Goal: Information Seeking & Learning: Learn about a topic

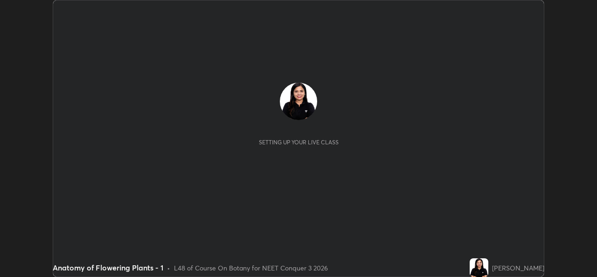
click at [503, 12] on button "START CLASS" at bounding box center [519, 9] width 42 height 11
click at [508, 11] on button "START CLASS" at bounding box center [519, 9] width 42 height 11
click at [514, 12] on button "START CLASS" at bounding box center [519, 9] width 42 height 11
click at [517, 12] on button "START CLASS" at bounding box center [519, 9] width 42 height 11
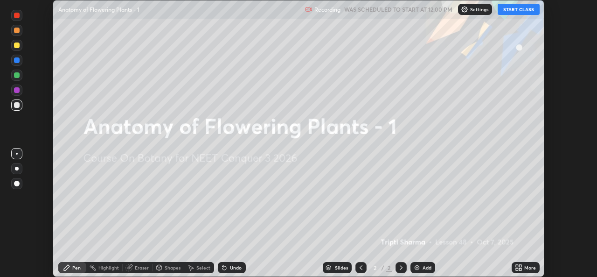
click at [517, 13] on button "START CLASS" at bounding box center [519, 9] width 42 height 11
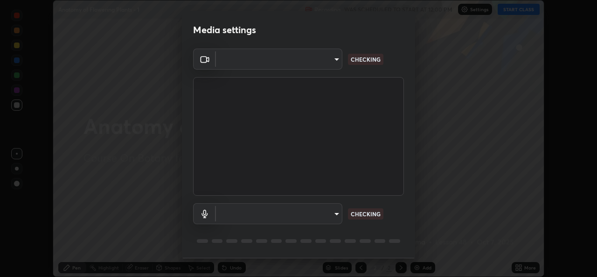
type input "9788daf0cbf52dd0d374ba9f0d4f11576c03820bc15fcf9a4a11f890b69d92bf"
type input "345f5d8304a1ab30e3d14ed5696ced08ebab0189725ef91838db04cd8f5619d4"
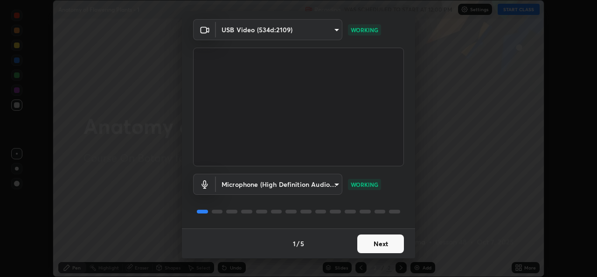
click at [325, 186] on body "Erase all Anatomy of Flowering Plants - 1 Recording WAS SCHEDULED TO START AT 1…" at bounding box center [298, 138] width 597 height 277
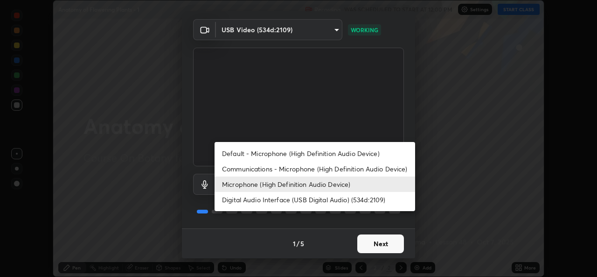
click at [378, 247] on div at bounding box center [298, 138] width 597 height 277
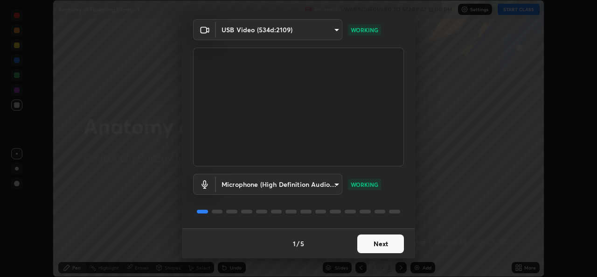
click at [382, 246] on button "Next" at bounding box center [380, 243] width 47 height 19
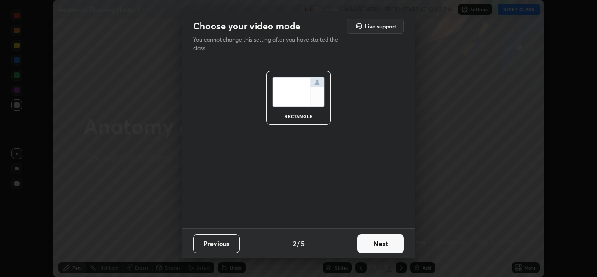
scroll to position [0, 0]
click at [382, 248] on button "Next" at bounding box center [380, 243] width 47 height 19
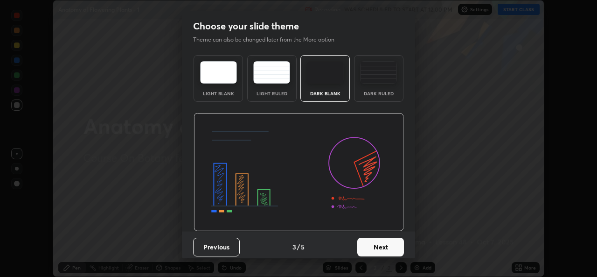
click at [382, 245] on button "Next" at bounding box center [380, 246] width 47 height 19
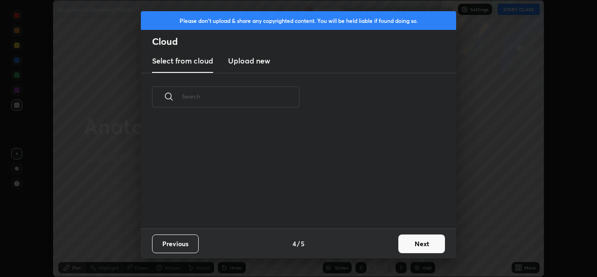
click at [381, 247] on div "Previous 4 / 5 Next" at bounding box center [298, 243] width 315 height 30
click at [414, 244] on button "Next" at bounding box center [421, 243] width 47 height 19
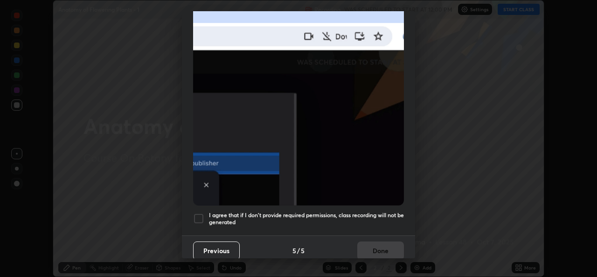
scroll to position [220, 0]
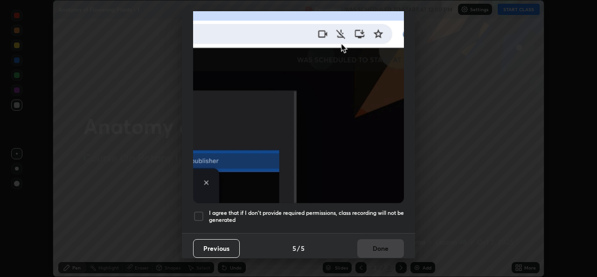
click at [201, 214] on div at bounding box center [198, 215] width 11 height 11
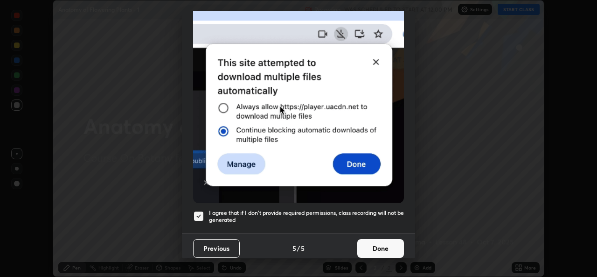
click at [377, 244] on button "Done" at bounding box center [380, 248] width 47 height 19
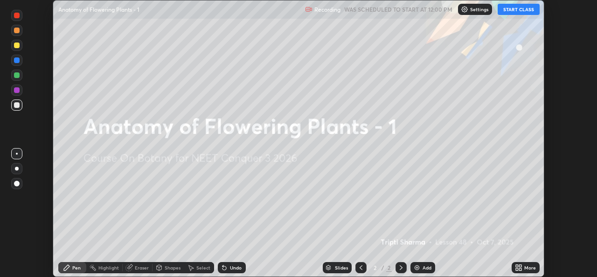
click at [517, 13] on button "START CLASS" at bounding box center [519, 9] width 42 height 11
click at [516, 11] on button "START CLASS" at bounding box center [519, 9] width 42 height 11
click at [517, 12] on button "START CLASS" at bounding box center [519, 9] width 42 height 11
click at [516, 13] on button "START CLASS" at bounding box center [519, 9] width 42 height 11
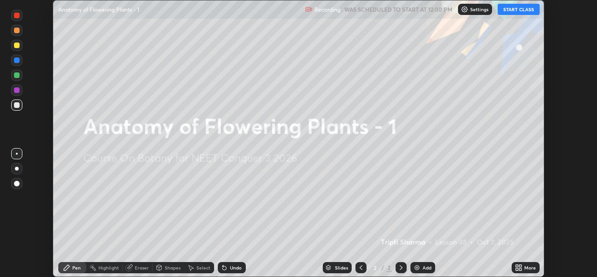
click at [518, 13] on button "START CLASS" at bounding box center [519, 9] width 42 height 11
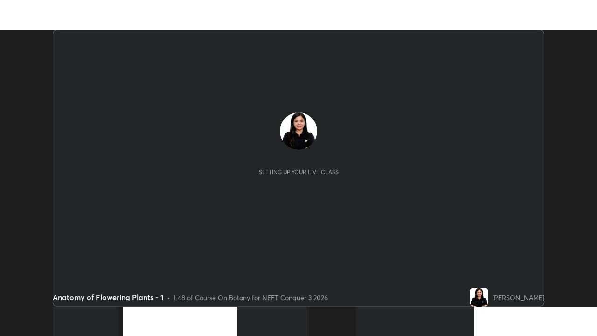
scroll to position [277, 597]
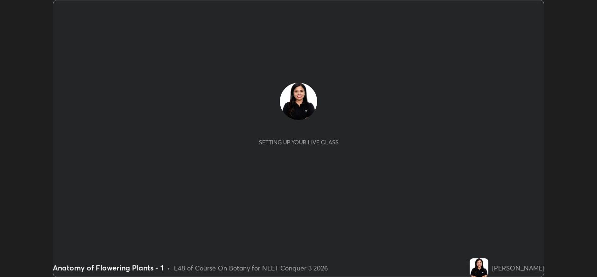
click at [510, 7] on img "button" at bounding box center [508, 9] width 7 height 7
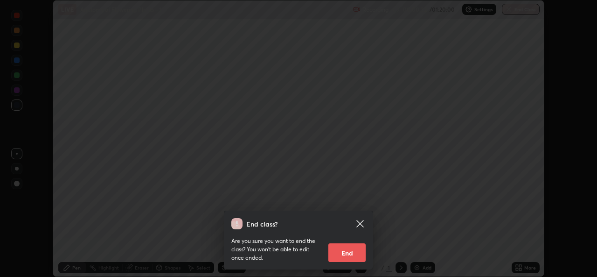
click at [361, 228] on icon at bounding box center [359, 223] width 11 height 11
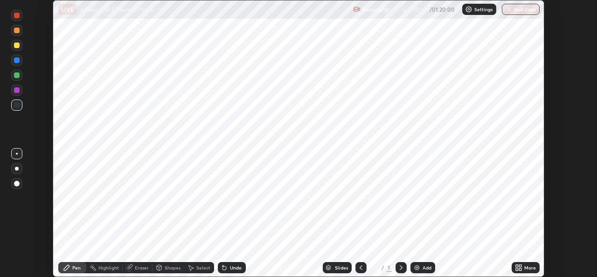
click at [529, 267] on div "More" at bounding box center [530, 267] width 12 height 5
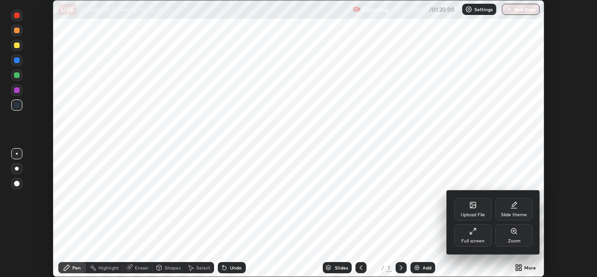
click at [496, 235] on div "Zoom" at bounding box center [513, 235] width 37 height 22
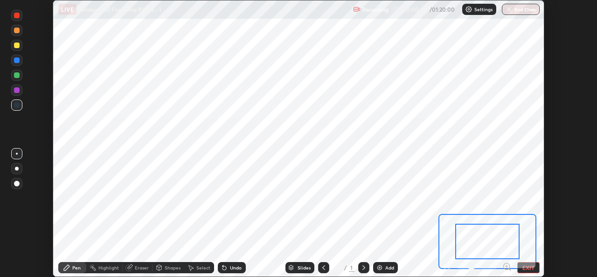
click at [532, 267] on button "EXIT" at bounding box center [528, 267] width 22 height 11
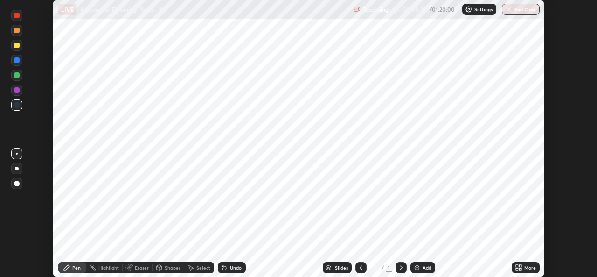
click at [424, 268] on div "Add" at bounding box center [427, 267] width 9 height 5
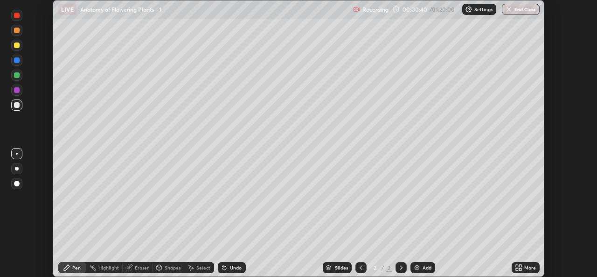
click at [525, 265] on div "More" at bounding box center [530, 267] width 12 height 5
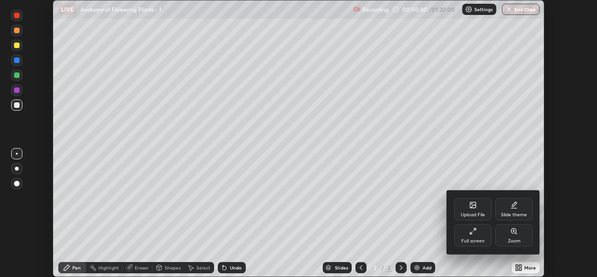
click at [481, 242] on div "Full screen" at bounding box center [472, 240] width 23 height 5
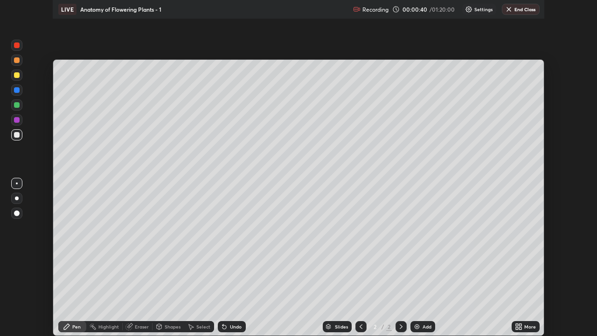
scroll to position [336, 597]
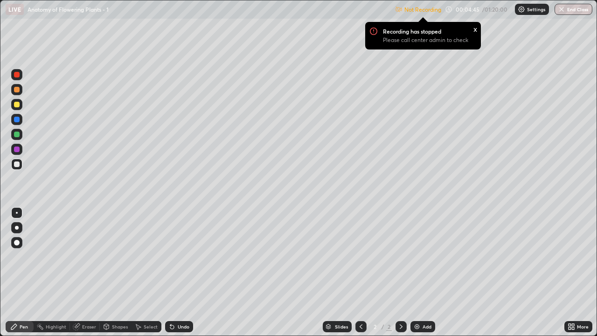
click at [522, 13] on img at bounding box center [521, 9] width 7 height 7
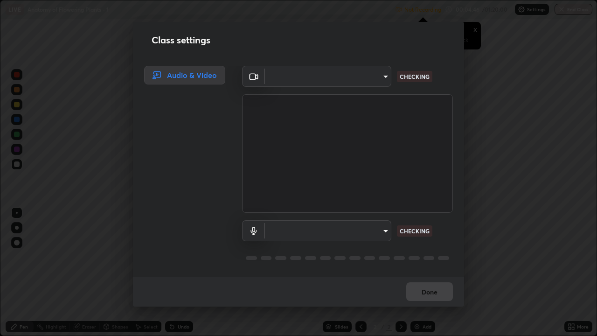
type input "9788daf0cbf52dd0d374ba9f0d4f11576c03820bc15fcf9a4a11f890b69d92bf"
type input "345f5d8304a1ab30e3d14ed5696ced08ebab0189725ef91838db04cd8f5619d4"
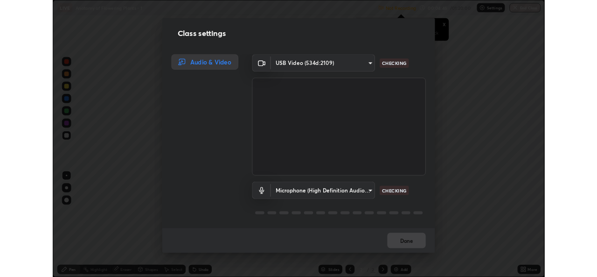
scroll to position [1, 0]
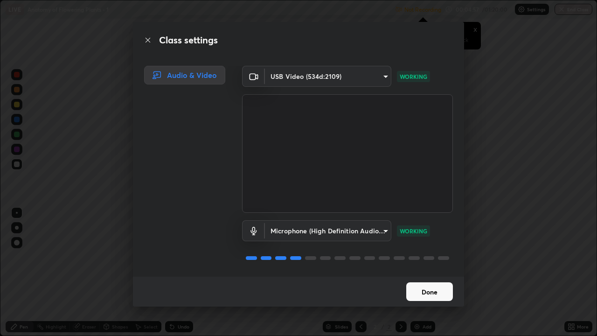
click at [428, 276] on button "Done" at bounding box center [429, 291] width 47 height 19
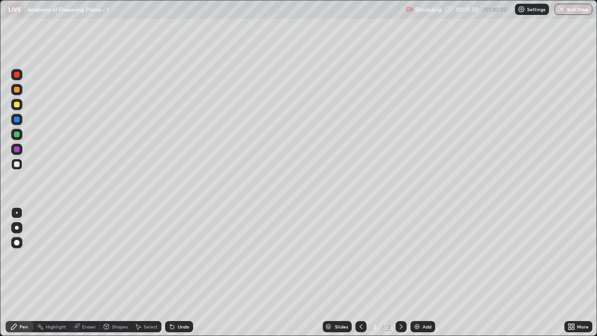
click at [19, 243] on div at bounding box center [17, 243] width 6 height 6
click at [180, 276] on div "Undo" at bounding box center [184, 326] width 12 height 5
click at [19, 93] on div at bounding box center [16, 89] width 11 height 11
click at [21, 168] on div at bounding box center [16, 164] width 11 height 11
click at [424, 276] on div "Add" at bounding box center [422, 326] width 25 height 11
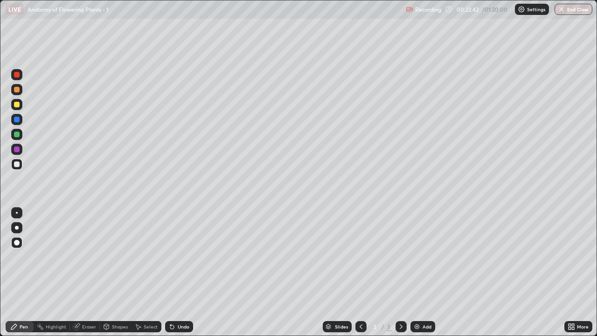
click at [18, 92] on div at bounding box center [17, 90] width 6 height 6
click at [18, 108] on div at bounding box center [16, 104] width 11 height 11
click at [19, 135] on div at bounding box center [17, 135] width 6 height 6
click at [120, 276] on div "Shapes" at bounding box center [120, 326] width 16 height 5
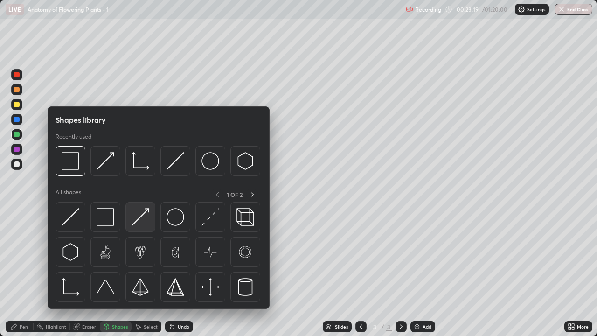
click at [141, 219] on img at bounding box center [141, 217] width 18 height 18
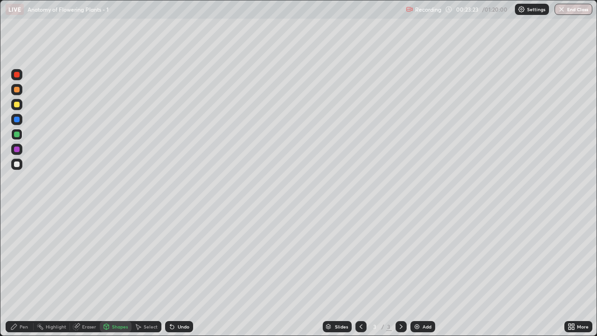
click at [26, 276] on div "Pen" at bounding box center [24, 326] width 8 height 5
click at [19, 168] on div at bounding box center [16, 164] width 11 height 11
click at [17, 90] on div at bounding box center [17, 90] width 6 height 6
click at [22, 167] on div at bounding box center [16, 164] width 11 height 11
click at [17, 90] on div at bounding box center [17, 90] width 6 height 6
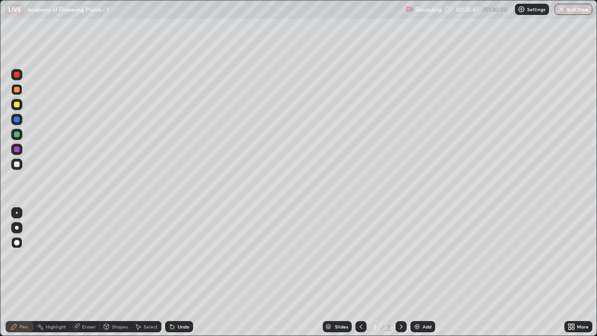
click at [16, 164] on div at bounding box center [17, 164] width 6 height 6
click at [17, 104] on div at bounding box center [17, 105] width 6 height 6
click at [16, 228] on div at bounding box center [17, 228] width 4 height 4
click at [17, 93] on div at bounding box center [16, 89] width 11 height 11
click at [17, 241] on div at bounding box center [17, 243] width 6 height 6
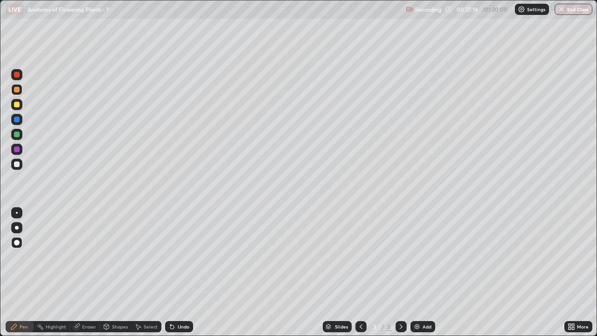
click at [17, 165] on div at bounding box center [17, 164] width 6 height 6
click at [18, 227] on div at bounding box center [17, 228] width 4 height 4
click at [63, 276] on div "Highlight" at bounding box center [56, 326] width 21 height 5
click at [420, 276] on div "Add" at bounding box center [422, 326] width 25 height 11
click at [27, 276] on div "Pen" at bounding box center [24, 326] width 8 height 5
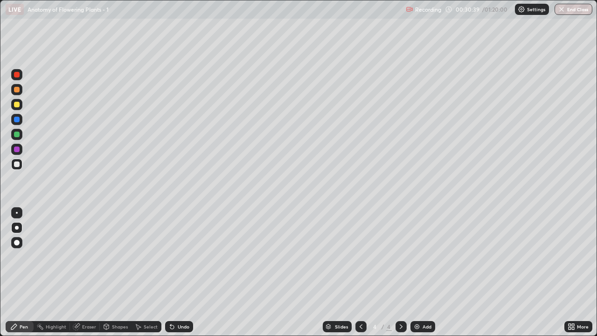
click at [19, 93] on div at bounding box center [16, 89] width 11 height 11
click at [16, 241] on div at bounding box center [17, 243] width 6 height 6
click at [18, 164] on div at bounding box center [17, 164] width 6 height 6
click at [182, 276] on div "Undo" at bounding box center [184, 326] width 12 height 5
click at [418, 276] on img at bounding box center [416, 326] width 7 height 7
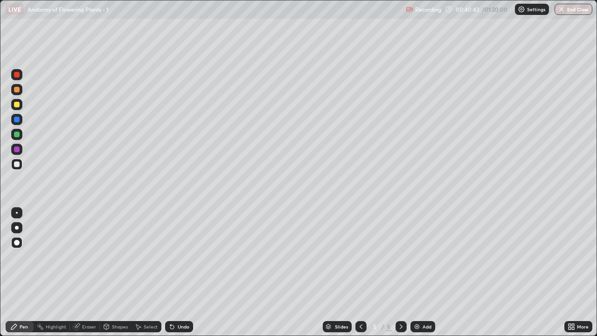
click at [19, 135] on div at bounding box center [17, 135] width 6 height 6
click at [82, 276] on div "Eraser" at bounding box center [85, 326] width 30 height 11
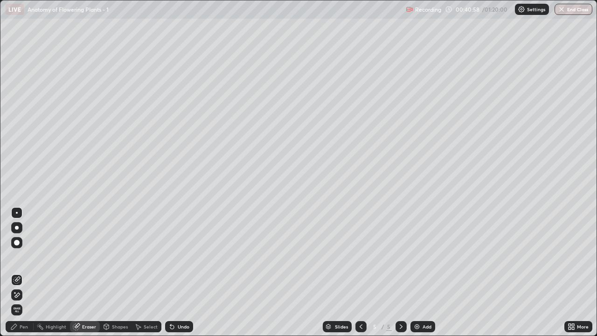
click at [19, 276] on div "Pen" at bounding box center [20, 326] width 28 height 11
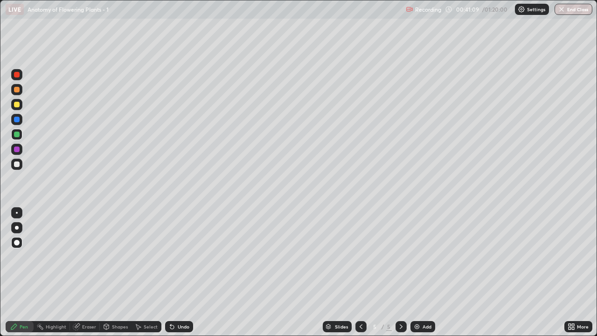
click at [17, 228] on div at bounding box center [17, 228] width 4 height 4
click at [16, 166] on div at bounding box center [17, 164] width 6 height 6
click at [184, 276] on div "Undo" at bounding box center [184, 326] width 12 height 5
click at [182, 276] on div "Undo" at bounding box center [184, 326] width 12 height 5
click at [185, 276] on div "Undo" at bounding box center [184, 326] width 12 height 5
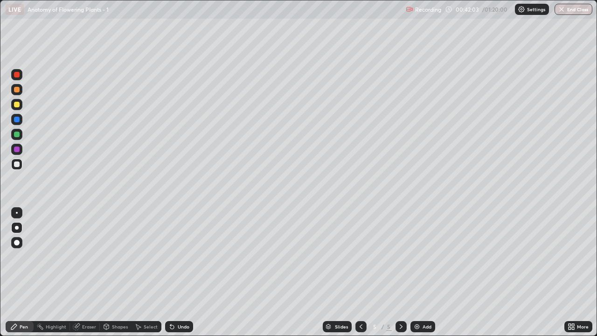
click at [22, 109] on div at bounding box center [16, 104] width 11 height 15
click at [185, 276] on div "Undo" at bounding box center [184, 326] width 12 height 5
click at [183, 276] on div "Undo" at bounding box center [184, 326] width 12 height 5
click at [182, 276] on div "Undo" at bounding box center [184, 326] width 12 height 5
click at [174, 276] on icon at bounding box center [171, 326] width 7 height 7
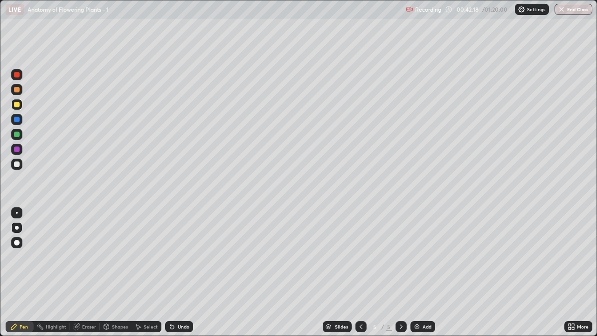
click at [176, 276] on div "Undo" at bounding box center [179, 326] width 28 height 11
click at [360, 276] on icon at bounding box center [360, 326] width 7 height 7
click at [400, 276] on icon at bounding box center [400, 326] width 7 height 7
click at [404, 276] on icon at bounding box center [400, 326] width 7 height 7
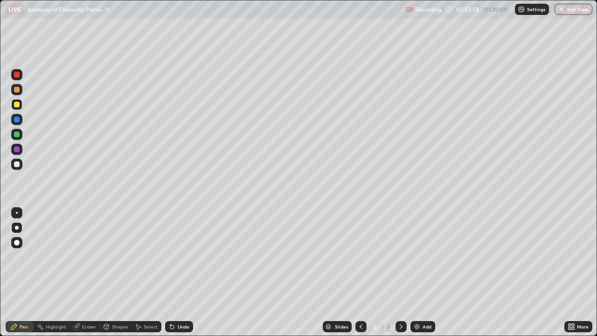
click at [403, 276] on icon at bounding box center [400, 326] width 7 height 7
click at [419, 276] on img at bounding box center [416, 326] width 7 height 7
click at [19, 243] on div at bounding box center [17, 243] width 6 height 6
click at [17, 167] on div at bounding box center [17, 164] width 6 height 6
click at [419, 276] on img at bounding box center [416, 326] width 7 height 7
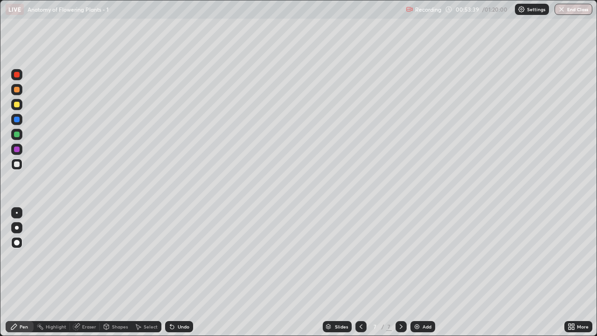
click at [572, 276] on icon at bounding box center [573, 328] width 2 height 2
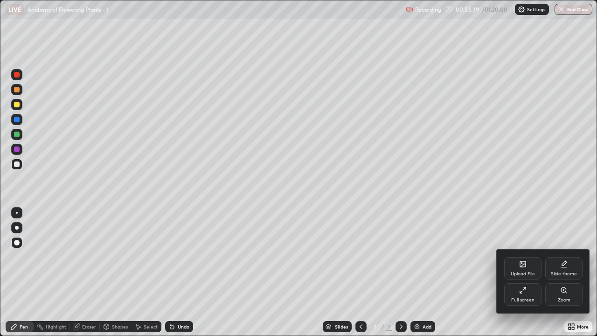
click at [529, 276] on div "Full screen" at bounding box center [522, 300] width 23 height 5
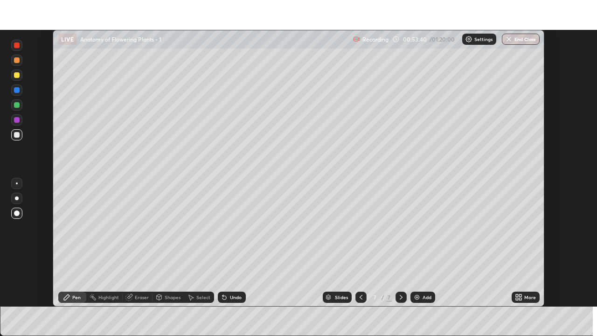
scroll to position [46366, 46045]
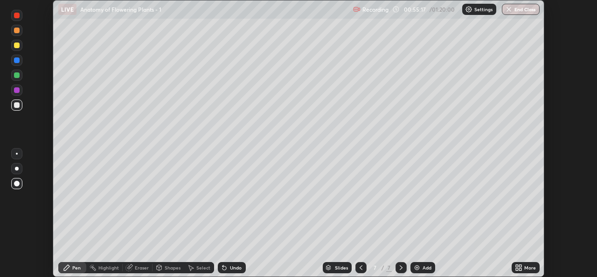
click at [520, 269] on icon at bounding box center [520, 269] width 2 height 2
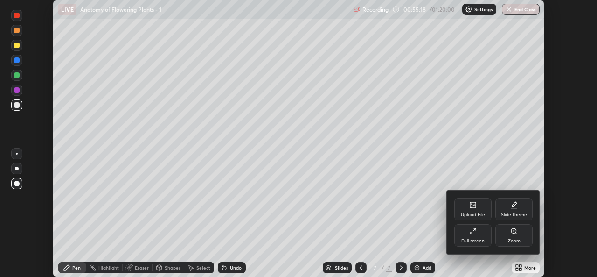
click at [473, 240] on div "Full screen" at bounding box center [472, 240] width 23 height 5
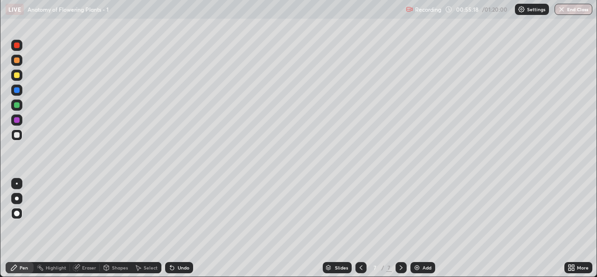
scroll to position [336, 597]
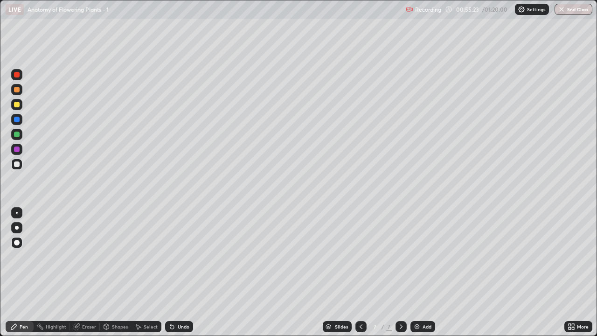
click at [19, 106] on div at bounding box center [17, 105] width 6 height 6
click at [360, 276] on icon at bounding box center [360, 326] width 7 height 7
click at [17, 165] on div at bounding box center [17, 164] width 6 height 6
click at [21, 137] on div at bounding box center [16, 134] width 11 height 11
click at [16, 152] on div at bounding box center [17, 149] width 6 height 6
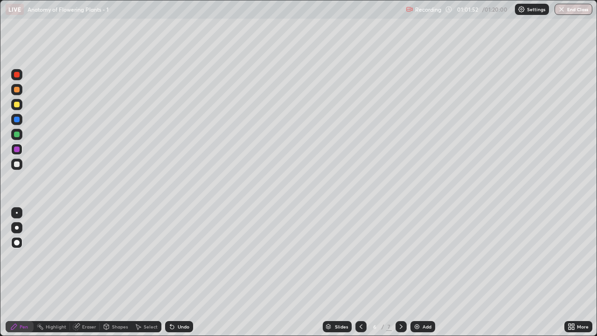
click at [18, 108] on div at bounding box center [16, 104] width 11 height 11
click at [19, 150] on div at bounding box center [17, 149] width 6 height 6
click at [18, 109] on div at bounding box center [16, 104] width 11 height 11
click at [17, 168] on div at bounding box center [16, 164] width 11 height 11
click at [17, 228] on div at bounding box center [17, 228] width 4 height 4
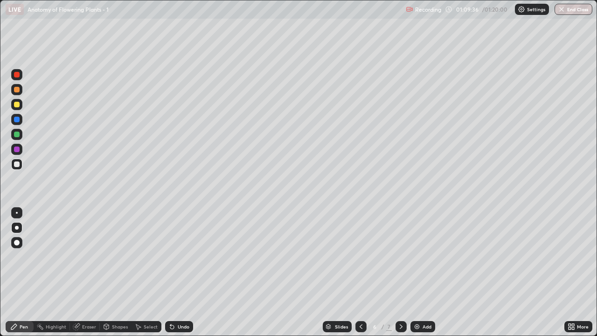
click at [400, 276] on icon at bounding box center [400, 326] width 7 height 7
click at [566, 12] on button "End Class" at bounding box center [574, 9] width 37 height 11
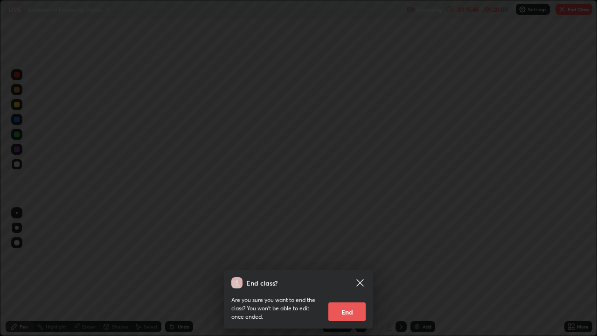
click at [361, 276] on icon at bounding box center [359, 282] width 11 height 11
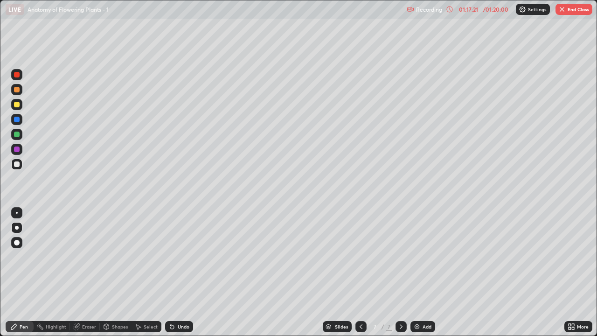
click at [575, 10] on button "End Class" at bounding box center [574, 9] width 37 height 11
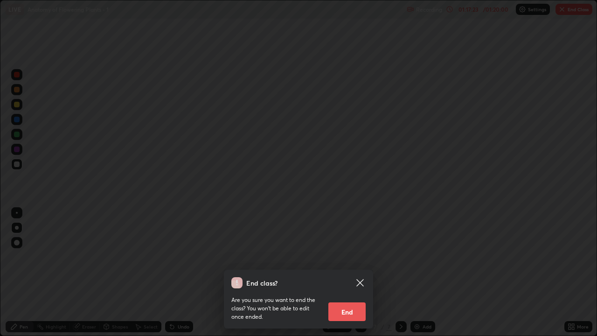
click at [349, 276] on button "End" at bounding box center [346, 311] width 37 height 19
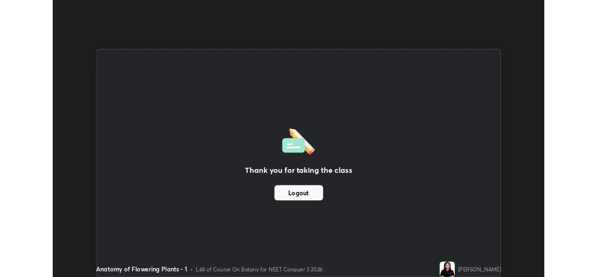
scroll to position [46366, 46045]
